Goal: Book appointment/travel/reservation

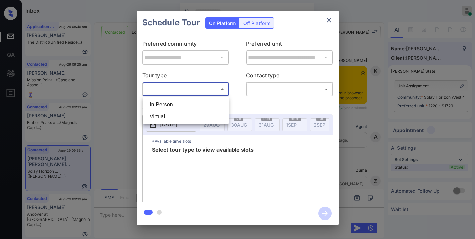
click at [175, 100] on li "In Person" at bounding box center [185, 104] width 83 height 12
type input "********"
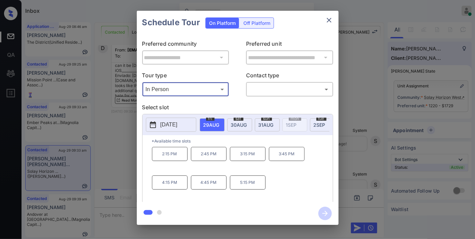
click at [177, 122] on p "[DATE]" at bounding box center [168, 125] width 17 height 8
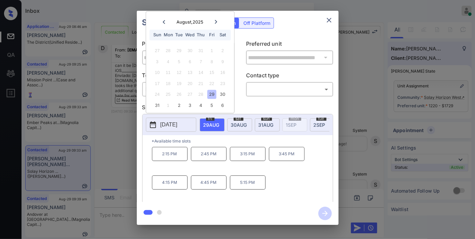
click at [217, 21] on icon at bounding box center [216, 22] width 4 height 4
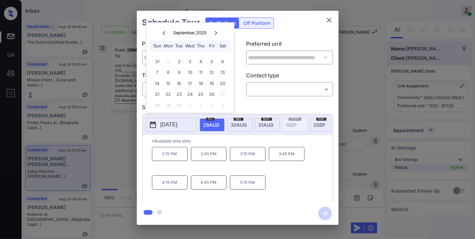
click at [333, 17] on button "close" at bounding box center [328, 19] width 13 height 13
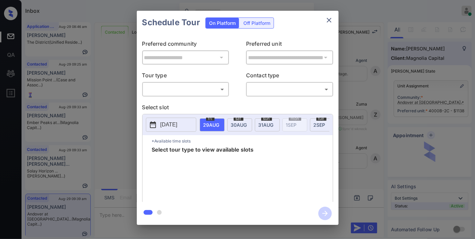
scroll to position [526, 0]
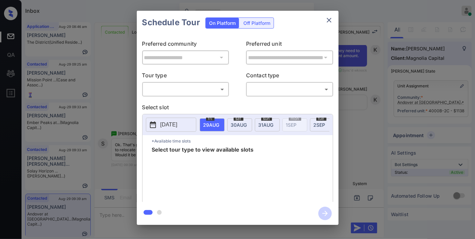
click at [195, 92] on body "Inbox Samantha Soliven Online Set yourself offline Set yourself on break Profil…" at bounding box center [237, 119] width 475 height 239
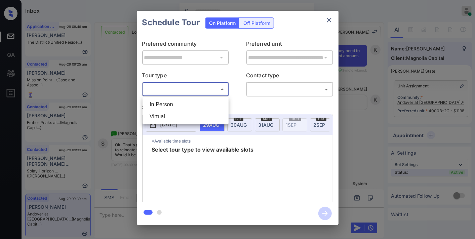
click at [328, 22] on div at bounding box center [237, 119] width 475 height 239
click at [204, 92] on body "Inbox Samantha Soliven Online Set yourself offline Set yourself on break Profil…" at bounding box center [237, 119] width 475 height 239
click at [182, 125] on div at bounding box center [237, 119] width 475 height 239
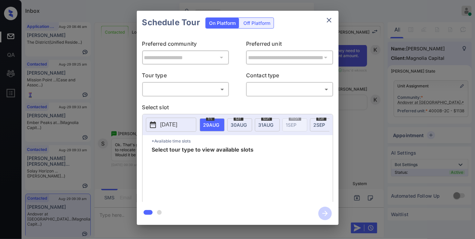
click at [185, 83] on div "​ ​" at bounding box center [185, 89] width 87 height 14
click at [184, 91] on body "Inbox Samantha Soliven Online Set yourself offline Set yourself on break Profil…" at bounding box center [237, 119] width 475 height 239
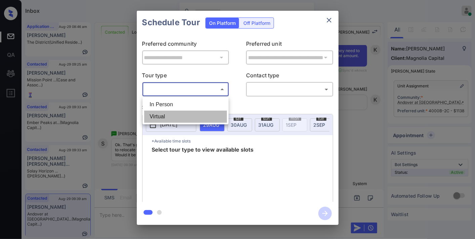
click at [182, 113] on li "Virtual" at bounding box center [185, 117] width 83 height 12
type input "*******"
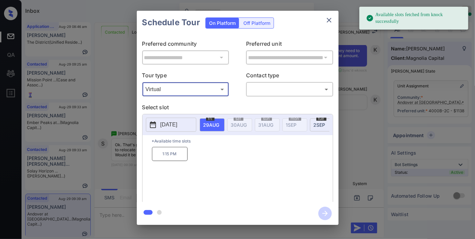
click at [330, 17] on icon "close" at bounding box center [329, 20] width 8 height 8
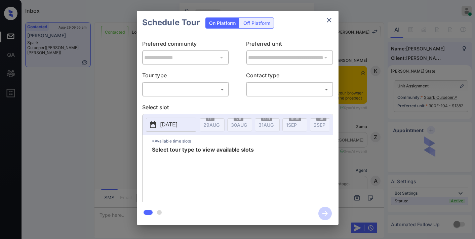
click at [166, 88] on body "Inbox Samantha Soliven Online Set yourself offline Set yourself on break Profil…" at bounding box center [237, 119] width 475 height 239
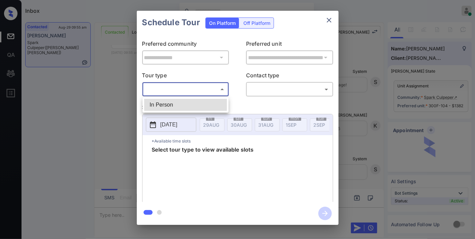
click at [169, 103] on li "In Person" at bounding box center [185, 105] width 83 height 12
type input "********"
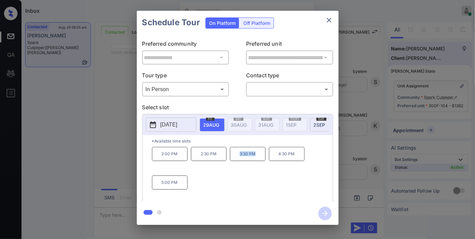
drag, startPoint x: 253, startPoint y: 159, endPoint x: 236, endPoint y: 159, distance: 17.1
click at [236, 159] on p "3:30 PM" at bounding box center [248, 154] width 36 height 14
copy p "3:30 PM"
click at [328, 17] on icon "close" at bounding box center [329, 20] width 8 height 8
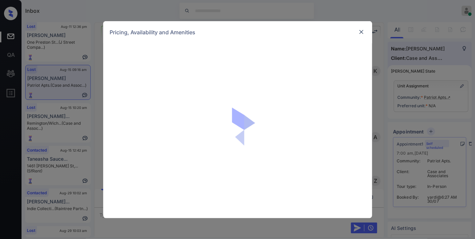
scroll to position [2551, 0]
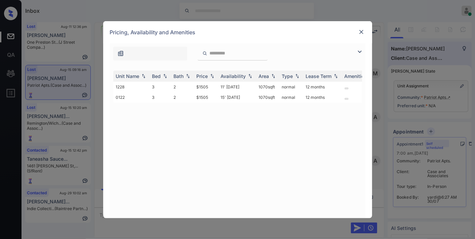
click at [362, 30] on img at bounding box center [361, 32] width 7 height 7
